Goal: Find specific page/section: Find specific page/section

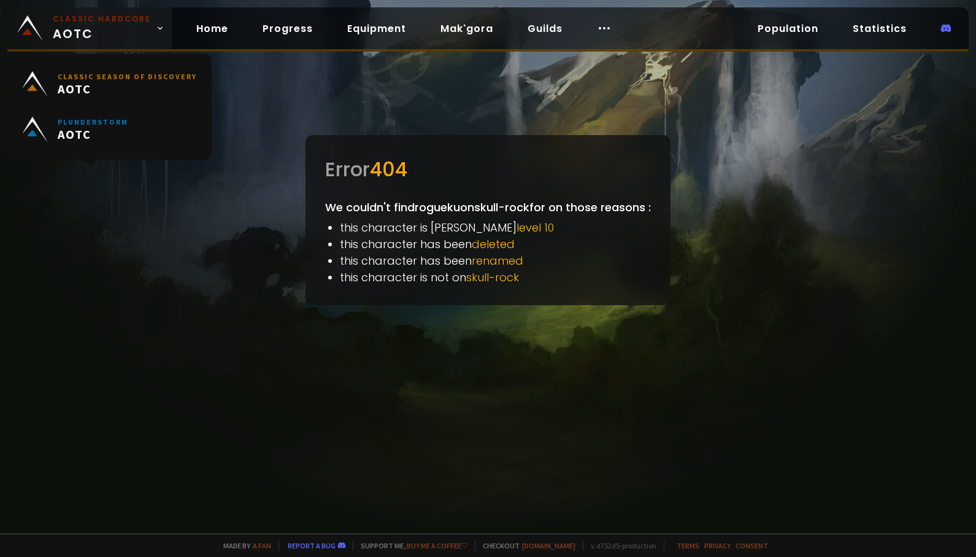
click at [79, 41] on span "Classic Hardcore AOTC" at bounding box center [102, 28] width 98 height 29
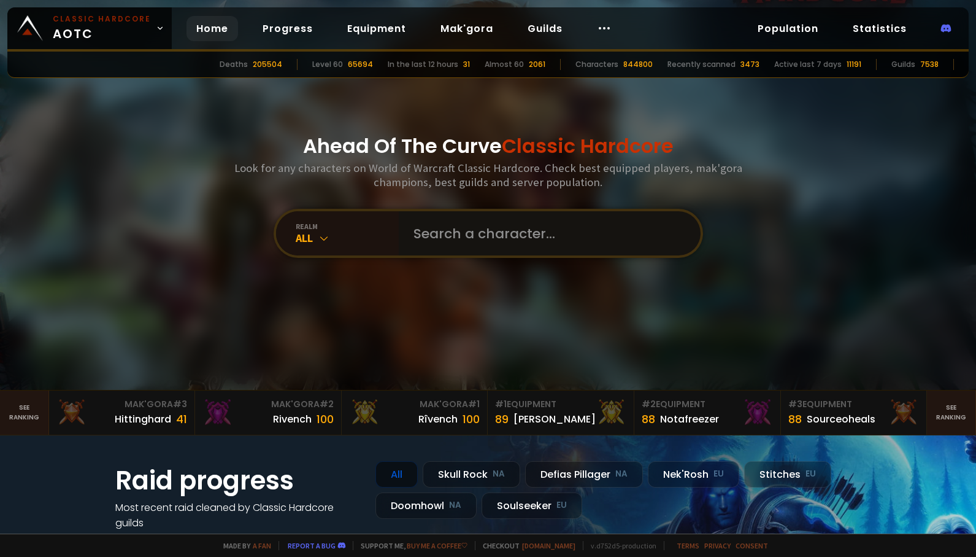
click at [468, 248] on input "text" at bounding box center [546, 233] width 280 height 44
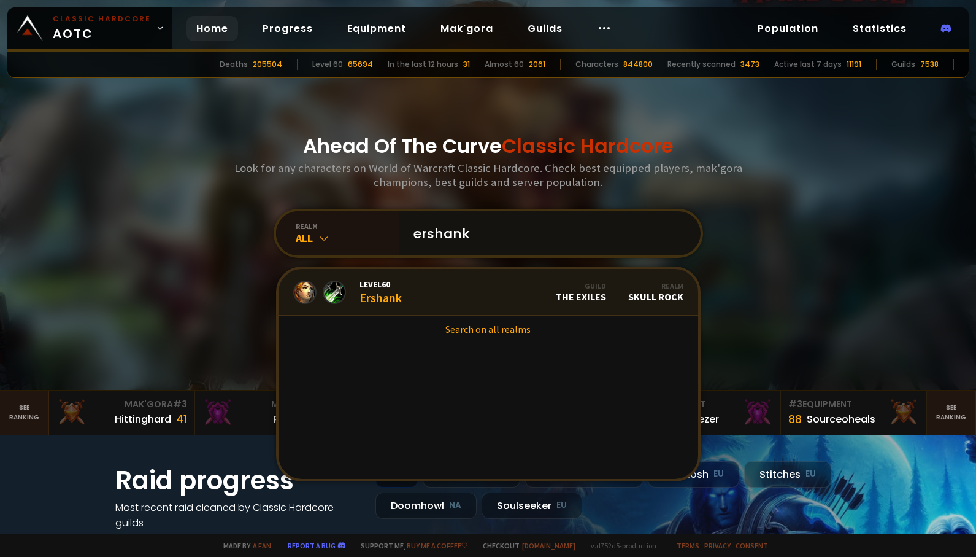
type input "ershank"
click at [405, 289] on link "Level 60 Ershank Guild The Exiles Realm Skull Rock" at bounding box center [489, 292] width 420 height 47
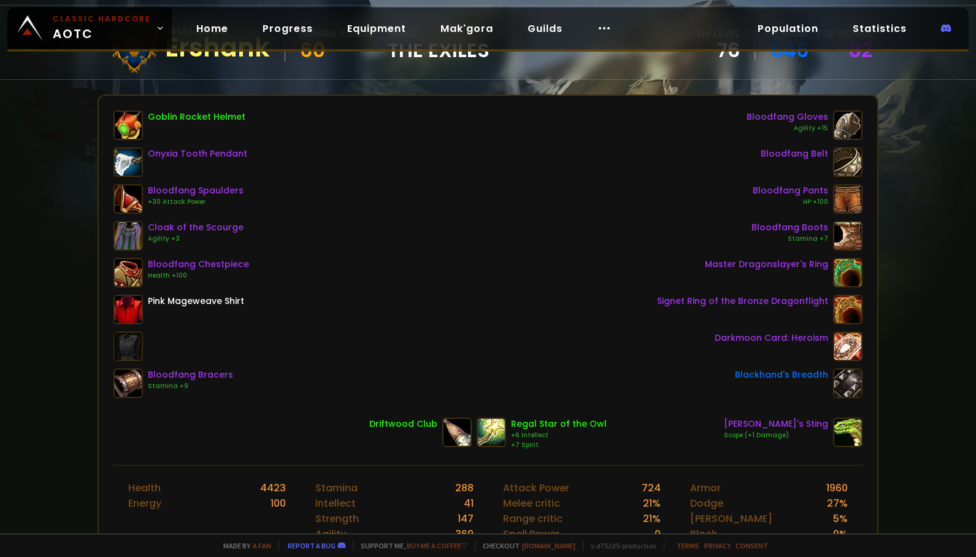
scroll to position [123, 0]
